Goal: Task Accomplishment & Management: Manage account settings

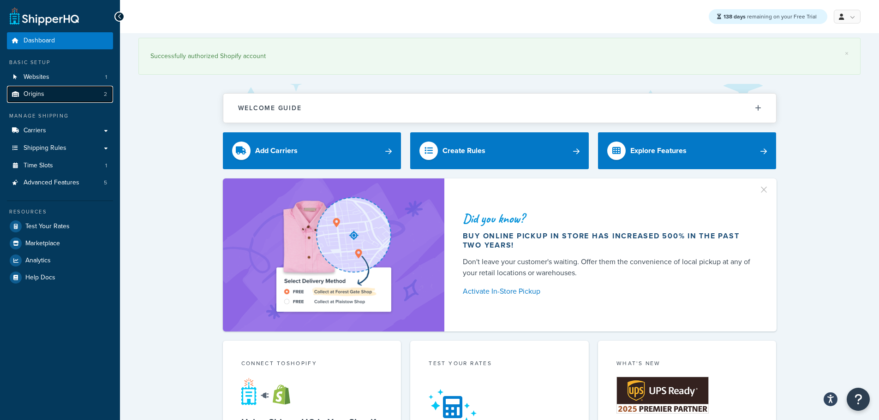
click at [46, 96] on link "Origins 2" at bounding box center [60, 94] width 106 height 17
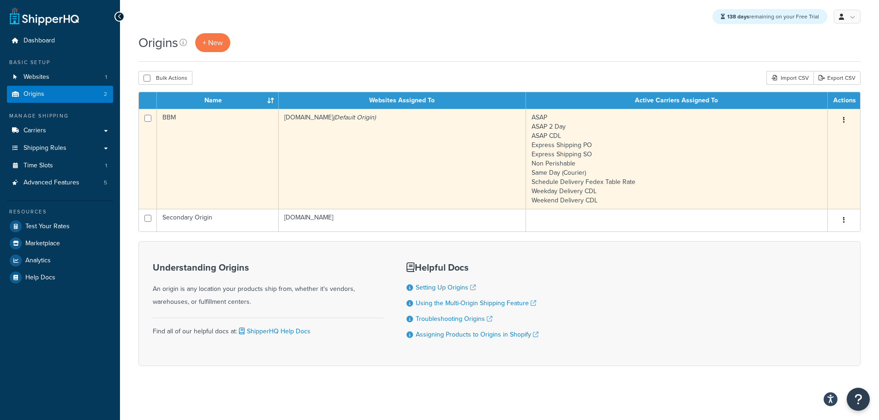
click at [360, 151] on td "bbym-develop-2.myshopify.com (Default Origin)" at bounding box center [402, 159] width 247 height 100
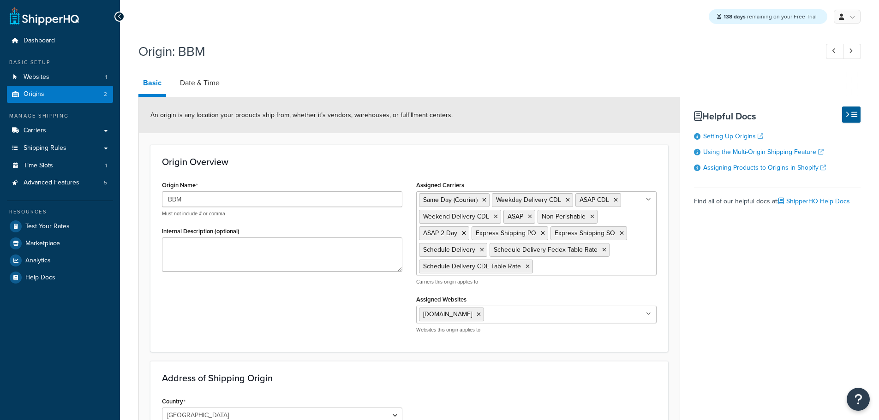
click at [205, 81] on link "Date & Time" at bounding box center [199, 83] width 49 height 22
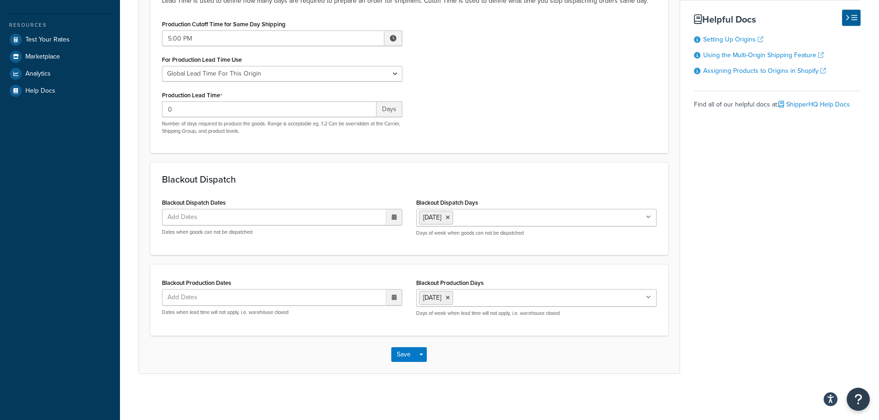
scroll to position [187, 0]
click at [506, 300] on input "Blackout Production Days" at bounding box center [497, 298] width 82 height 10
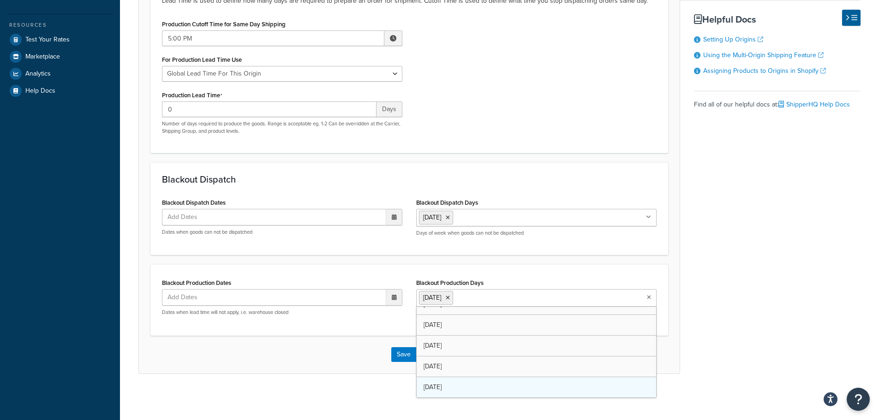
scroll to position [12, 0]
click at [400, 355] on button "Save" at bounding box center [403, 355] width 25 height 15
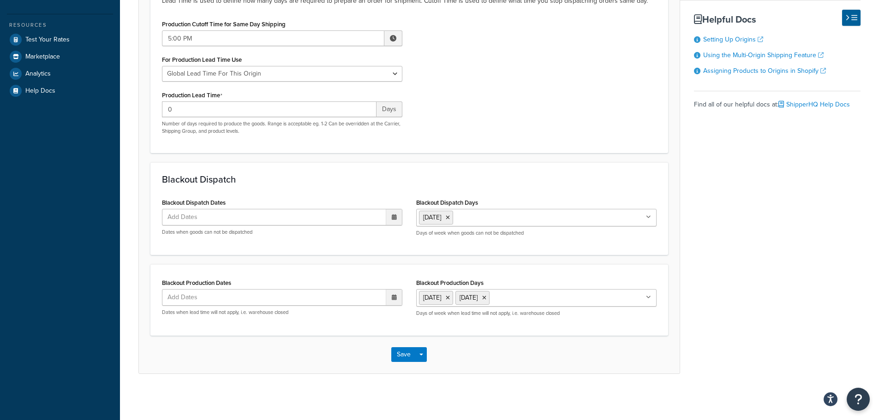
scroll to position [0, 0]
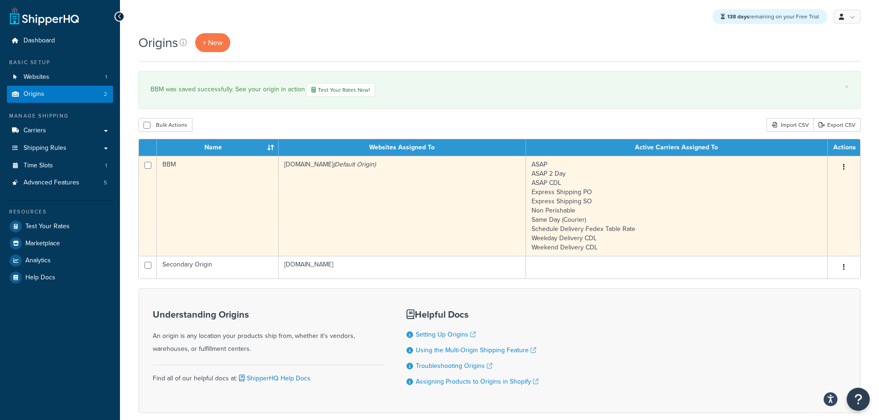
click at [242, 191] on td "BBM" at bounding box center [218, 206] width 122 height 100
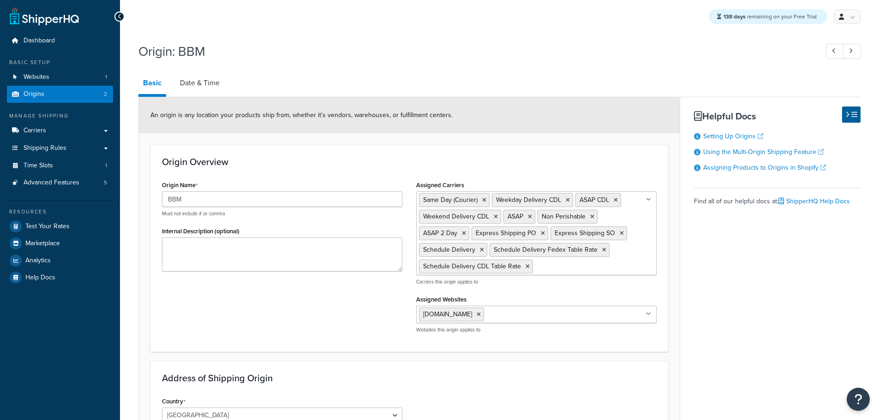
select select "30"
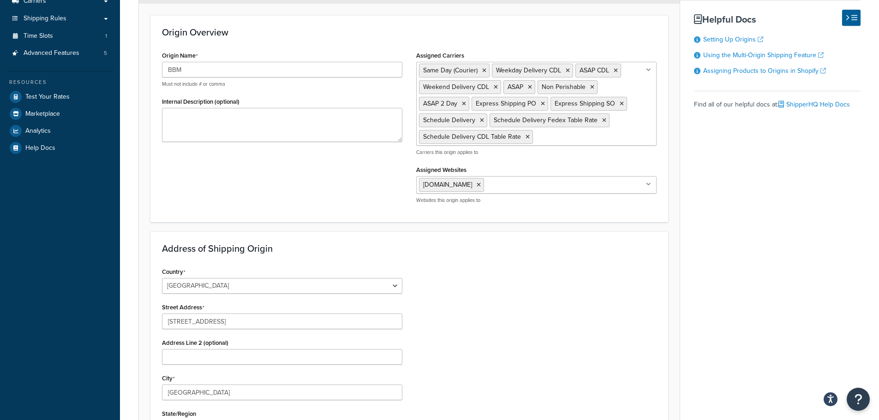
scroll to position [53, 0]
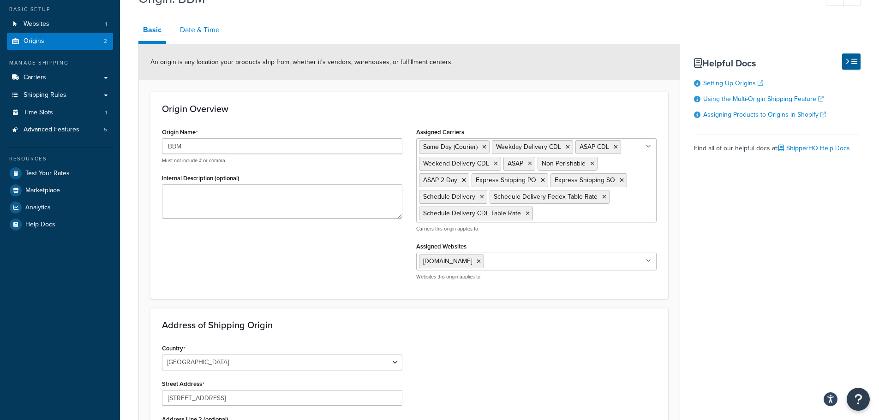
click at [205, 31] on link "Date & Time" at bounding box center [199, 30] width 49 height 22
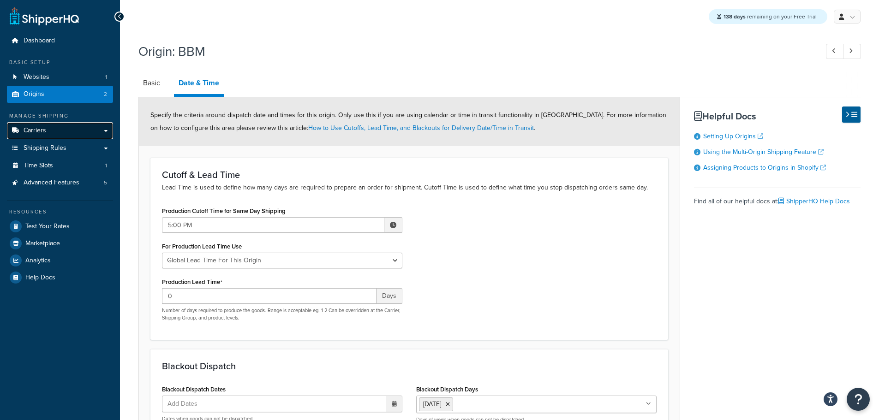
click at [52, 132] on link "Carriers" at bounding box center [60, 130] width 106 height 17
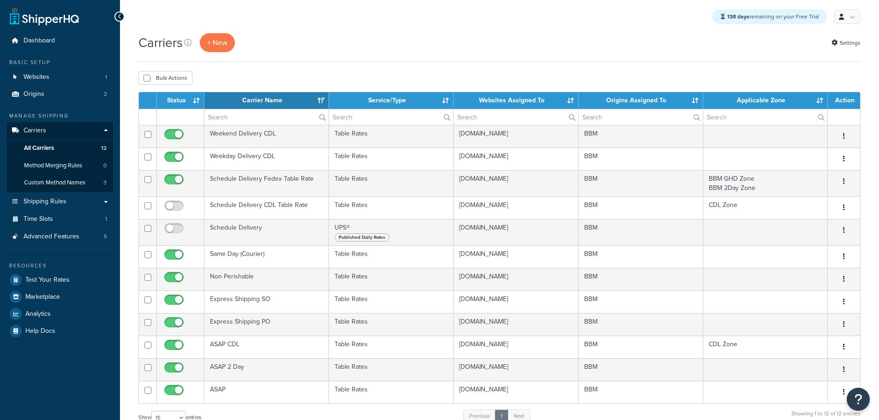
select select "15"
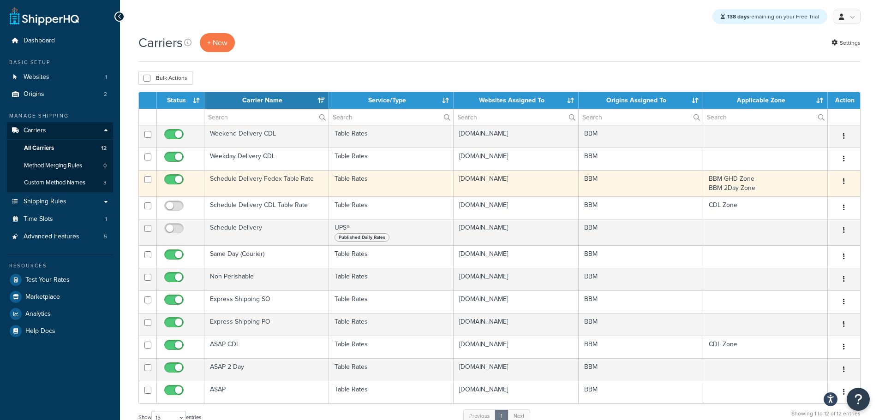
click at [244, 179] on td "Schedule Delivery Fedex Table Rate" at bounding box center [266, 183] width 125 height 26
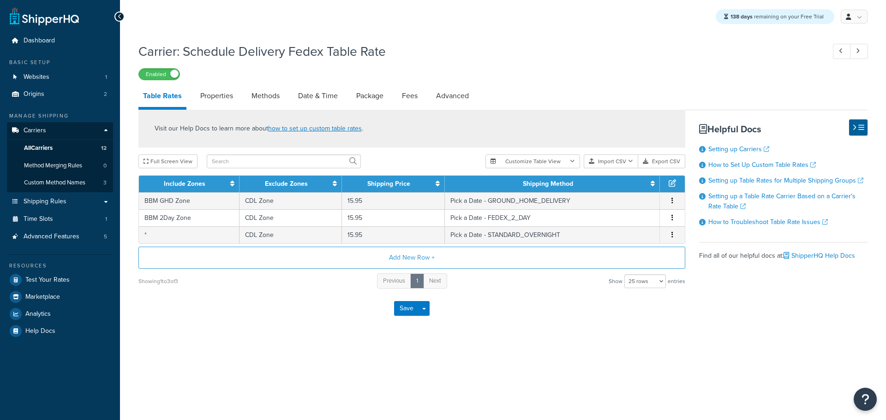
select select "25"
click at [322, 92] on link "Date & Time" at bounding box center [318, 96] width 49 height 22
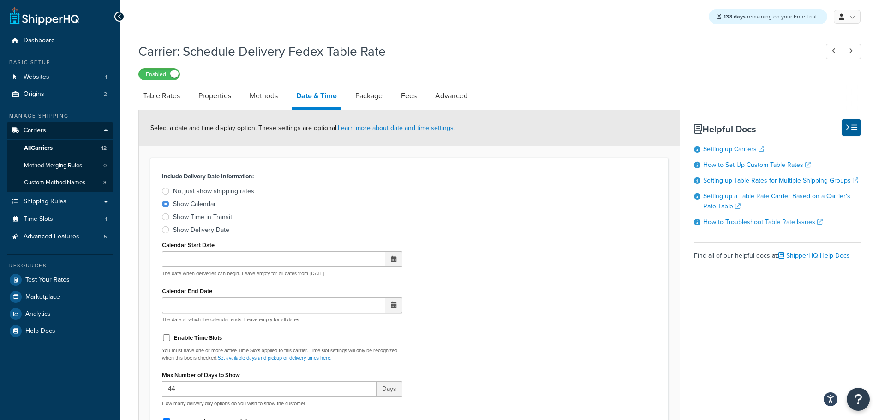
scroll to position [185, 0]
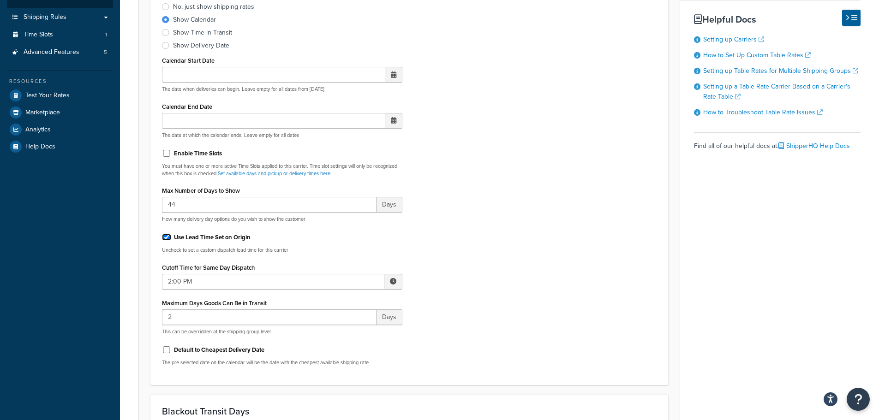
click at [166, 240] on input "Use Lead Time Set on Origin" at bounding box center [166, 237] width 9 height 7
checkbox input "false"
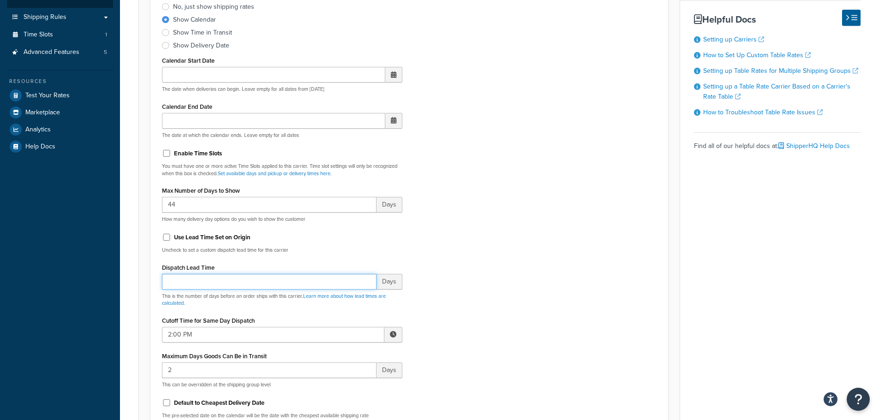
click at [180, 278] on input "Dispatch Lead Time" at bounding box center [269, 282] width 215 height 16
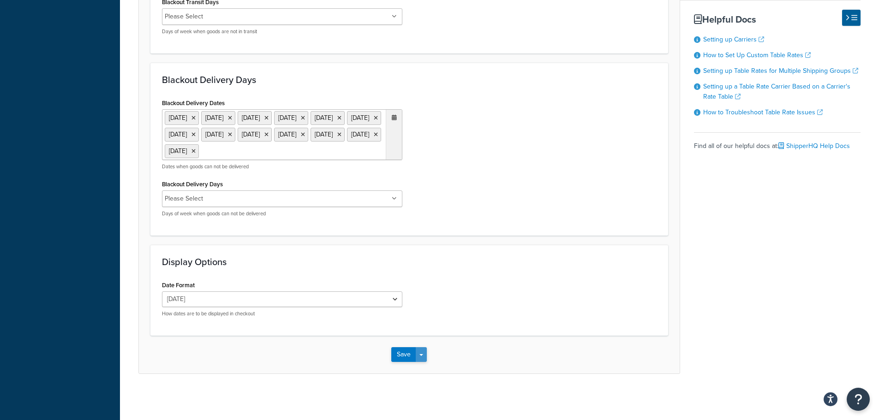
scroll to position [786, 0]
type input "1"
click at [403, 352] on button "Save" at bounding box center [403, 355] width 25 height 15
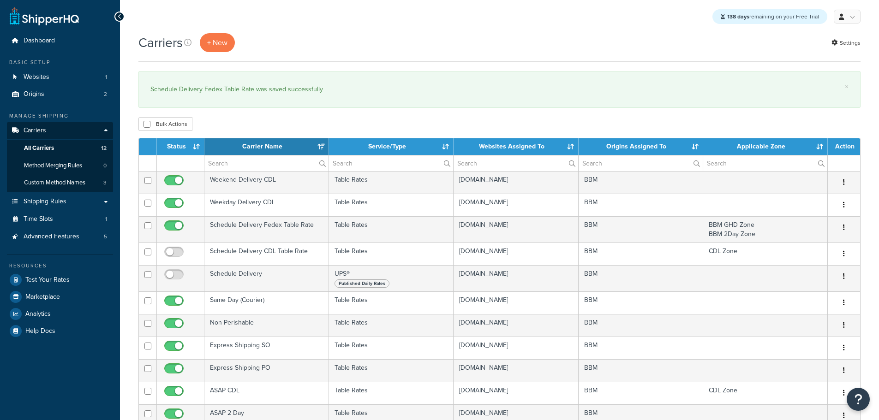
select select "15"
click at [43, 91] on span "Origins" at bounding box center [34, 94] width 21 height 8
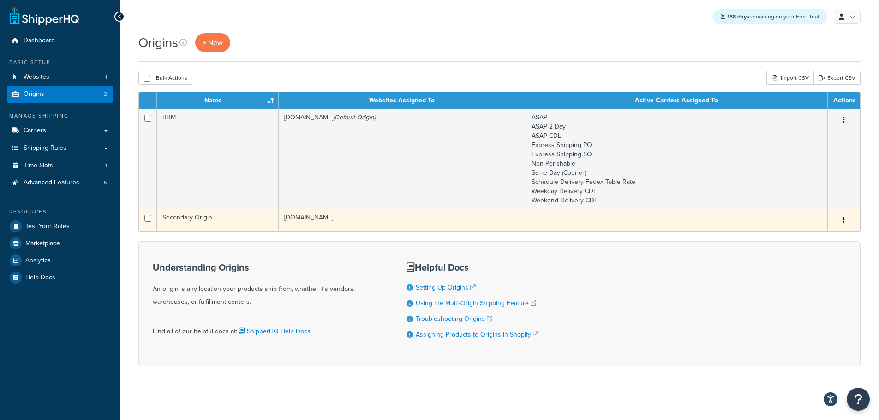
click at [149, 219] on input "checkbox" at bounding box center [147, 218] width 7 height 7
click at [147, 217] on input "checkbox" at bounding box center [147, 218] width 7 height 7
checkbox input "false"
